Goal: Information Seeking & Learning: Learn about a topic

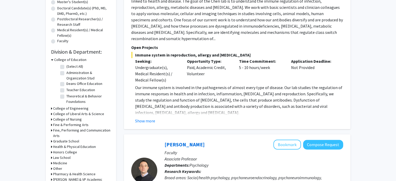
scroll to position [117, 0]
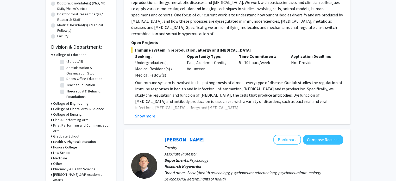
click at [51, 126] on icon at bounding box center [51, 125] width 1 height 5
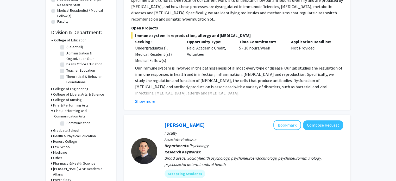
scroll to position [132, 0]
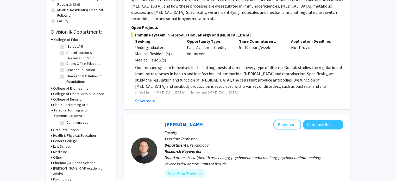
click at [66, 123] on label "Communication" at bounding box center [78, 122] width 24 height 5
click at [66, 123] on input "Communication" at bounding box center [67, 121] width 3 height 3
checkbox input "true"
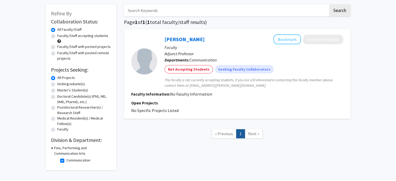
scroll to position [26, 0]
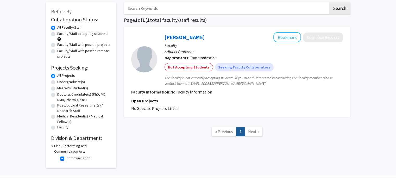
click at [66, 160] on label "Communication" at bounding box center [78, 157] width 24 height 5
click at [66, 159] on input "Communication" at bounding box center [67, 156] width 3 height 3
checkbox input "false"
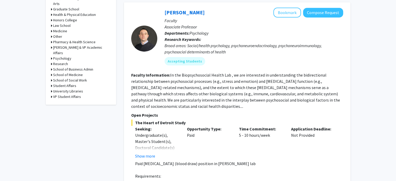
scroll to position [244, 0]
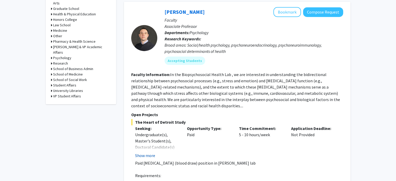
click at [149, 152] on button "Show more" at bounding box center [145, 155] width 20 height 6
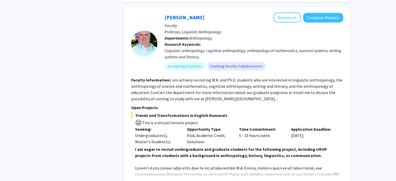
scroll to position [878, 0]
click at [147, 179] on button "Show more" at bounding box center [145, 182] width 20 height 6
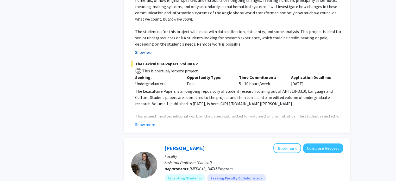
scroll to position [1183, 0]
click at [334, 113] on p "This project involves editorial work on the papers submitted for volume 2 of th…" at bounding box center [239, 131] width 208 height 37
click at [322, 113] on p "This project involves editorial work on the papers submitted for volume 2 of th…" at bounding box center [239, 131] width 208 height 37
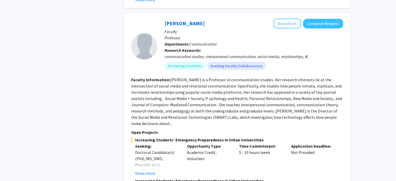
scroll to position [2463, 0]
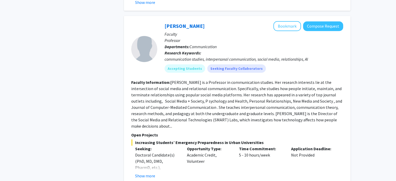
click at [313, 80] on fg-read-more "[PERSON_NAME] is a Professor in communication studies. Her research interests l…" at bounding box center [237, 104] width 212 height 49
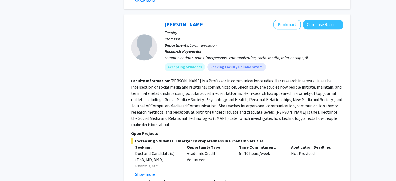
scroll to position [2470, 0]
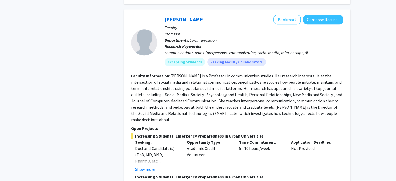
click at [307, 75] on fg-read-more "[PERSON_NAME] is a Professor in communication studies. Her research interests l…" at bounding box center [237, 97] width 212 height 49
click at [327, 73] on fg-read-more "[PERSON_NAME] is a Professor in communication studies. Her research interests l…" at bounding box center [237, 97] width 212 height 49
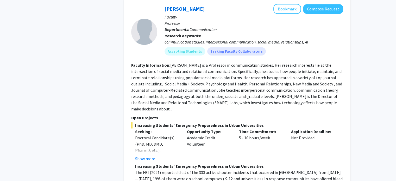
scroll to position [2481, 0]
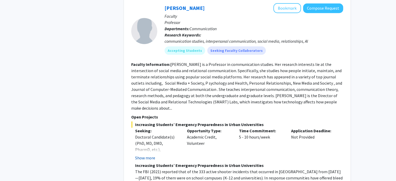
click at [148, 155] on button "Show more" at bounding box center [145, 158] width 20 height 6
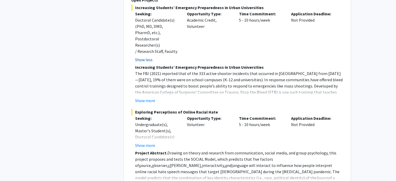
scroll to position [2600, 0]
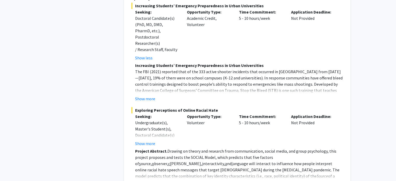
click at [143, 181] on button "Show more" at bounding box center [145, 184] width 20 height 6
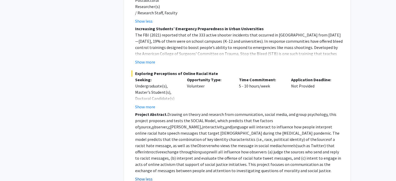
scroll to position [2649, 0]
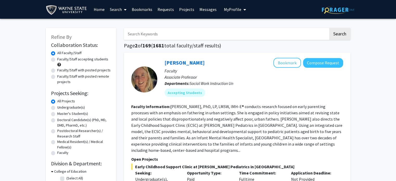
click at [57, 60] on label "Faculty/Staff accepting students" at bounding box center [82, 58] width 51 height 5
click at [57, 60] on input "Faculty/Staff accepting students" at bounding box center [58, 57] width 3 height 3
radio input "true"
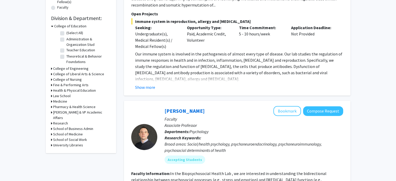
scroll to position [149, 0]
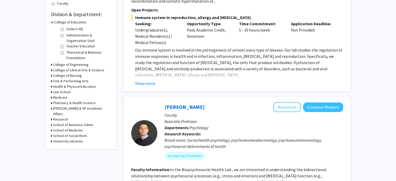
click at [51, 71] on icon at bounding box center [51, 69] width 1 height 5
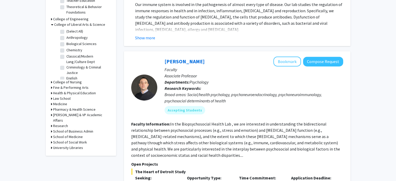
scroll to position [195, 0]
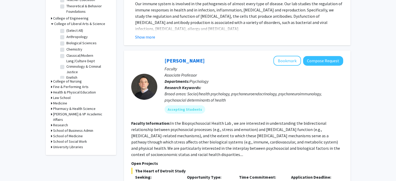
click at [51, 86] on icon at bounding box center [51, 86] width 1 height 5
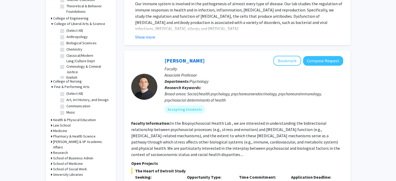
click at [66, 93] on label "(Select All)" at bounding box center [74, 93] width 17 height 5
click at [66, 93] on input "(Select All)" at bounding box center [67, 92] width 3 height 3
checkbox input "true"
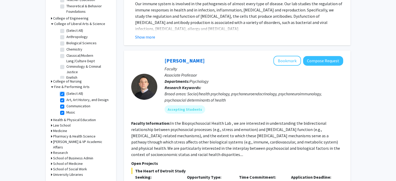
checkbox input "true"
